Goal: Task Accomplishment & Management: Manage account settings

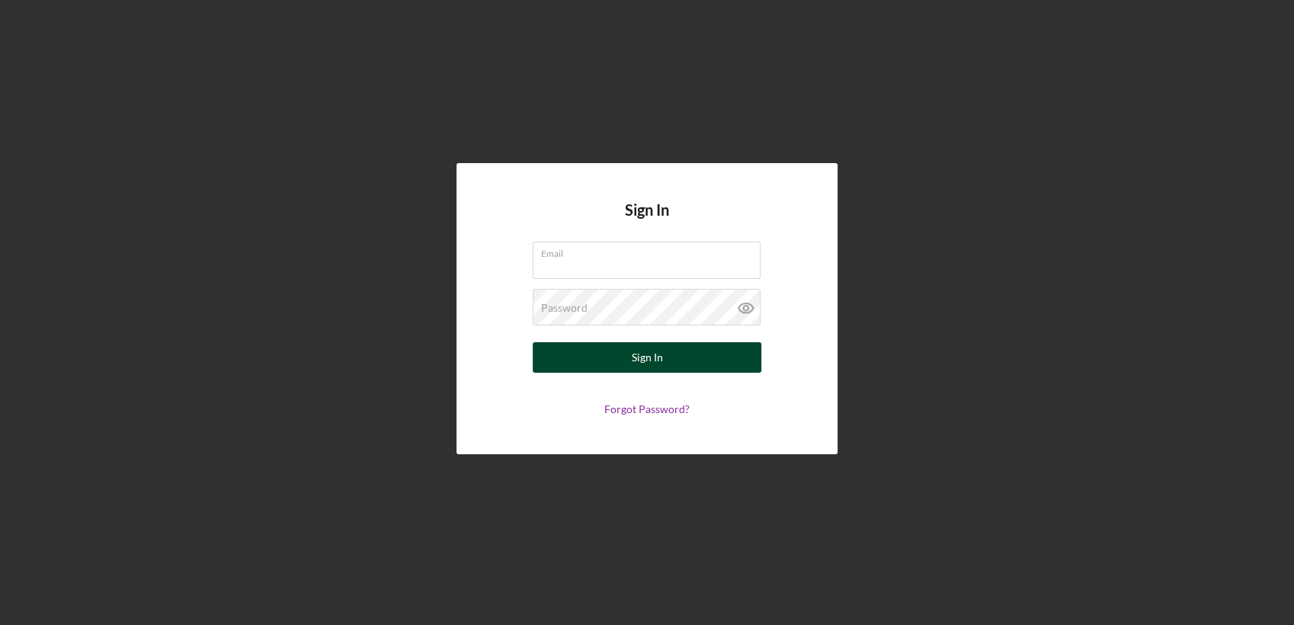
type input "[PERSON_NAME][EMAIL_ADDRESS][PERSON_NAME][DOMAIN_NAME]"
click at [614, 363] on button "Sign In" at bounding box center [647, 357] width 229 height 30
